Goal: Entertainment & Leisure: Consume media (video, audio)

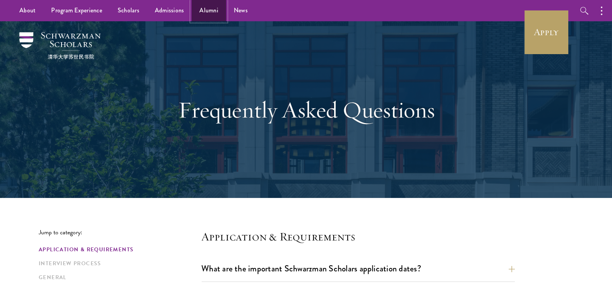
click at [214, 12] on link "Alumni" at bounding box center [209, 10] width 34 height 21
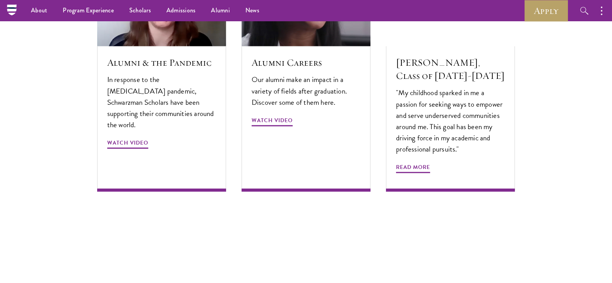
scroll to position [3402, 0]
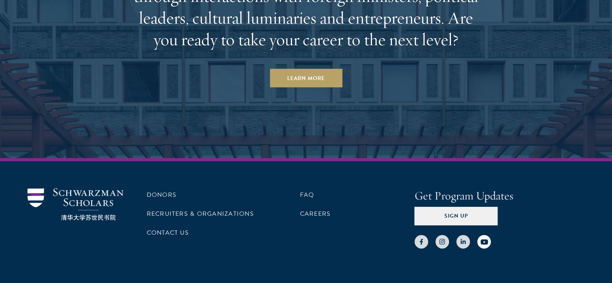
click at [485, 238] on icon at bounding box center [484, 242] width 8 height 8
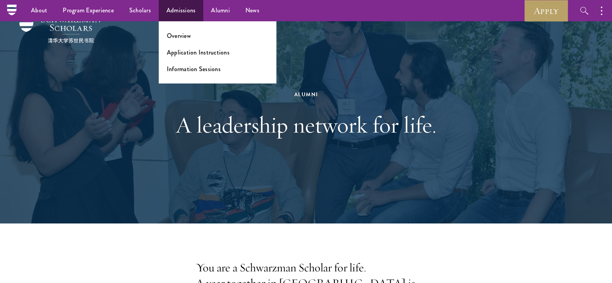
scroll to position [0, 0]
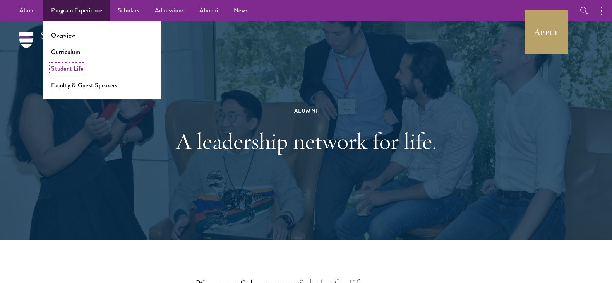
click at [62, 70] on link "Student Life" at bounding box center [67, 68] width 32 height 9
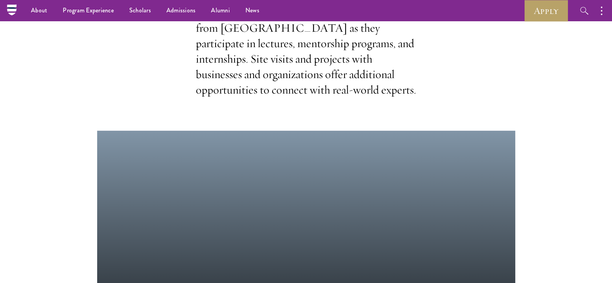
scroll to position [806, 0]
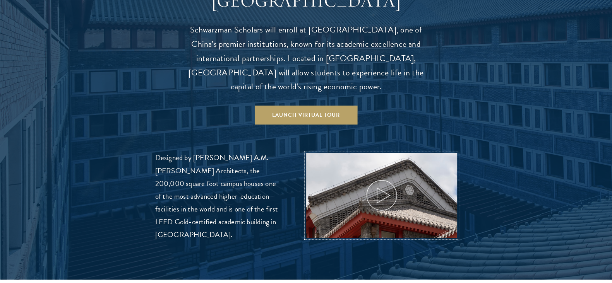
click at [381, 178] on icon at bounding box center [381, 195] width 35 height 35
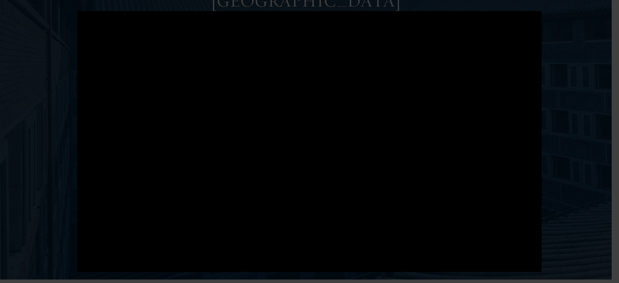
click at [588, 82] on div at bounding box center [309, 141] width 619 height 283
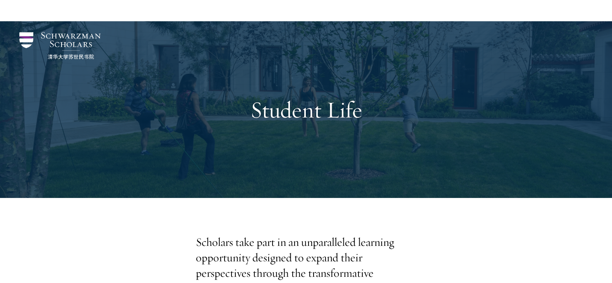
scroll to position [484, 0]
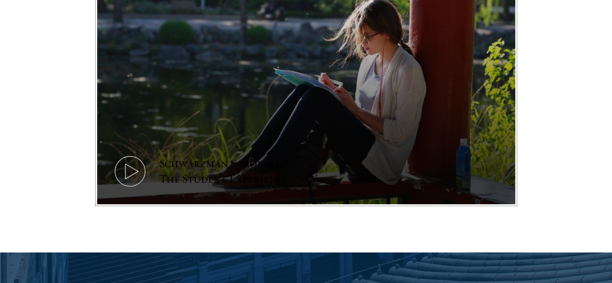
click at [272, 156] on div "Schwarzman Scholars: The Student Experience" at bounding box center [230, 171] width 143 height 31
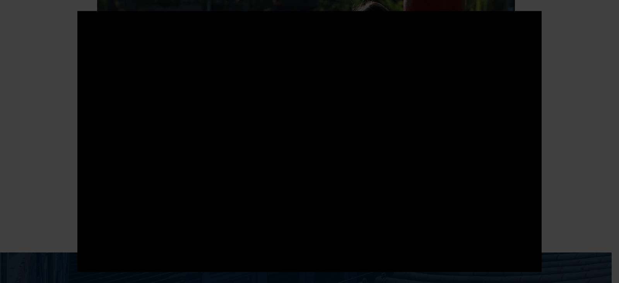
click at [271, 177] on div at bounding box center [309, 141] width 464 height 261
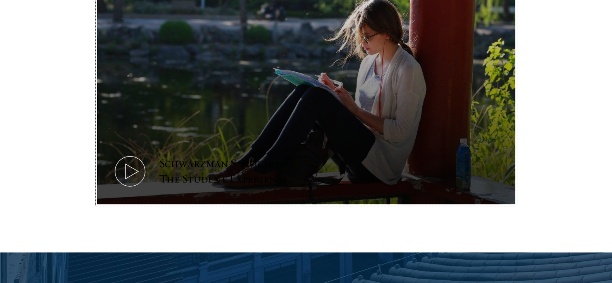
click at [129, 155] on icon at bounding box center [130, 171] width 35 height 35
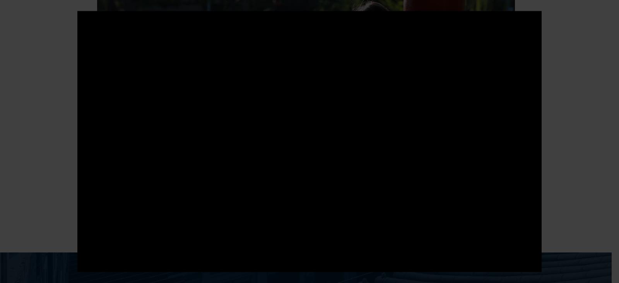
click at [312, 125] on div at bounding box center [309, 141] width 464 height 261
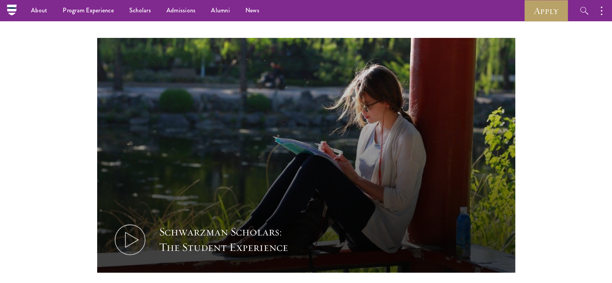
scroll to position [414, 0]
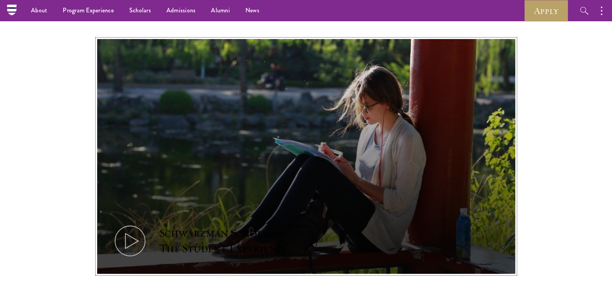
click at [132, 224] on icon at bounding box center [130, 241] width 35 height 35
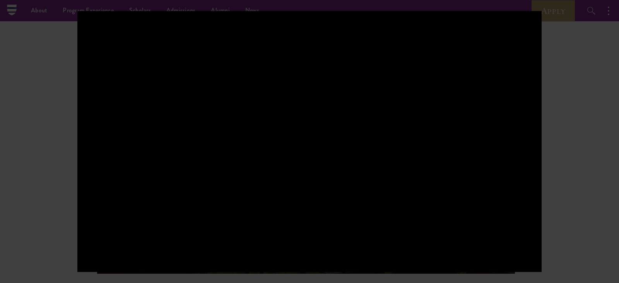
click at [496, 159] on div at bounding box center [309, 141] width 464 height 261
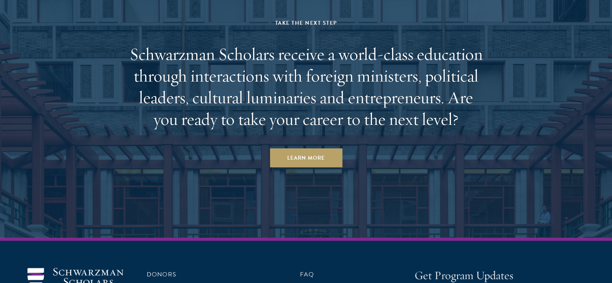
scroll to position [2928, 0]
